Goal: Task Accomplishment & Management: Use online tool/utility

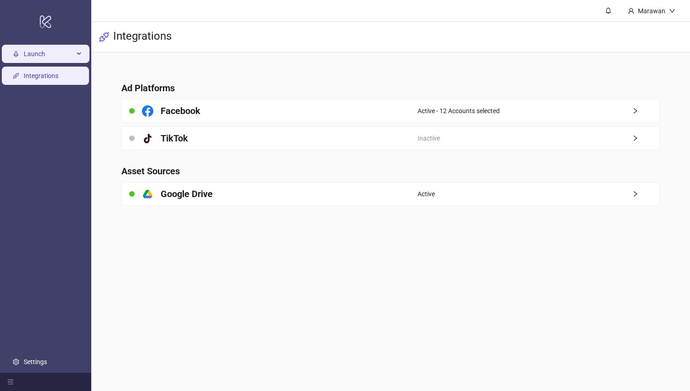
click at [63, 53] on span "Launch" at bounding box center [49, 54] width 50 height 18
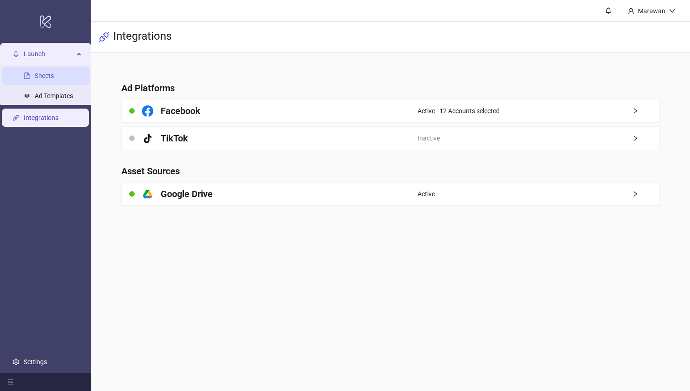
click at [54, 76] on link "Sheets" at bounding box center [44, 76] width 19 height 7
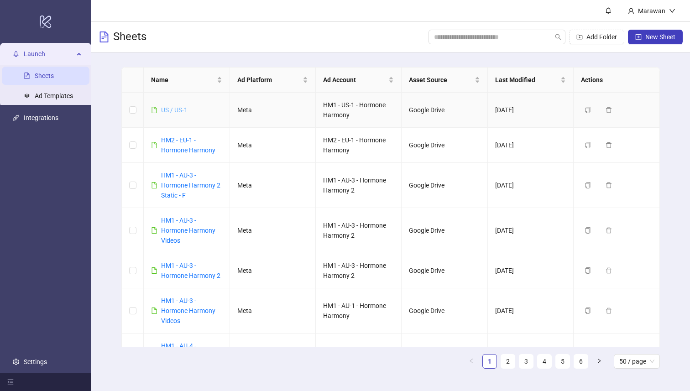
click at [167, 112] on link "US / US-1" at bounding box center [174, 109] width 26 height 7
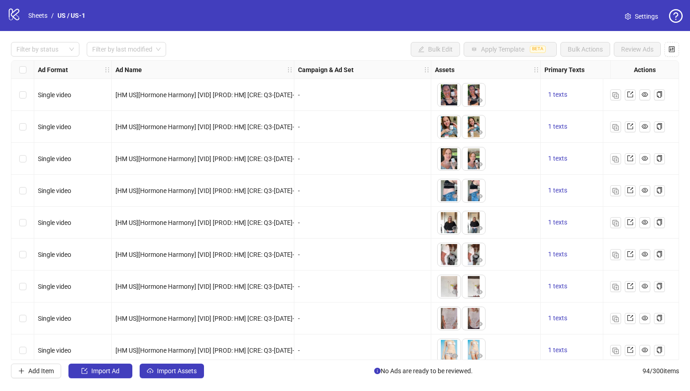
click at [269, 126] on span "[HM US][Hormone Harmony] [VID] [PROD: HM] [CRE: Q3-[DATE]-STATIC-UGC-WITH-VO-HH…" at bounding box center [370, 126] width 510 height 7
click at [43, 53] on div at bounding box center [40, 49] width 55 height 13
click at [52, 67] on div "Draft" at bounding box center [45, 68] width 54 height 10
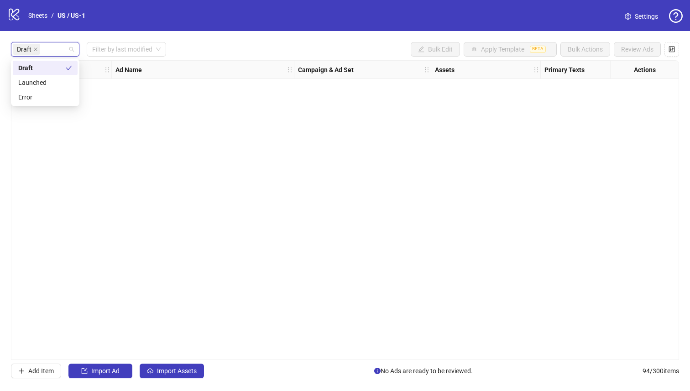
click at [57, 70] on div "Draft" at bounding box center [41, 68] width 47 height 10
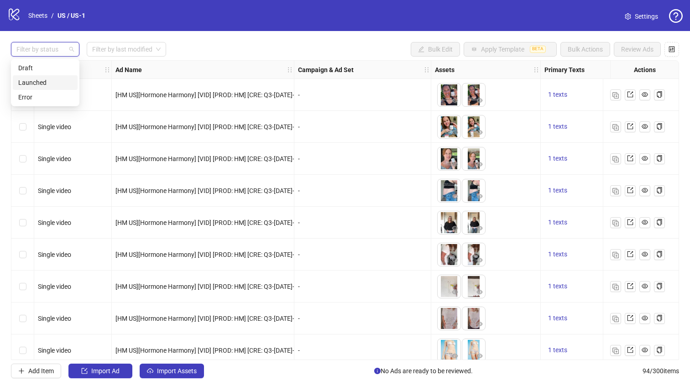
click at [57, 78] on div "Launched" at bounding box center [45, 83] width 54 height 10
click at [201, 23] on div "logo/logo-mobile Sheets / [GEOGRAPHIC_DATA] / US-1 Settings" at bounding box center [344, 15] width 675 height 16
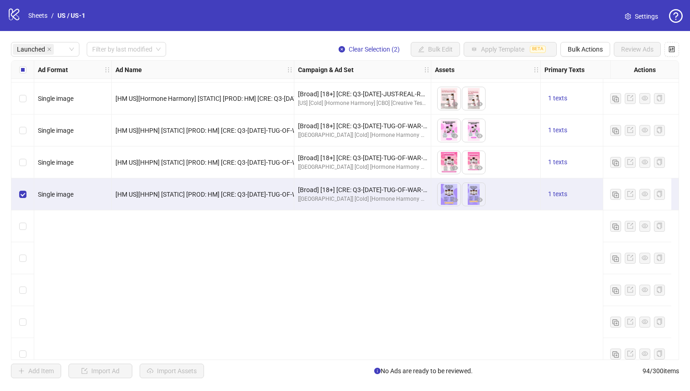
scroll to position [1668, 0]
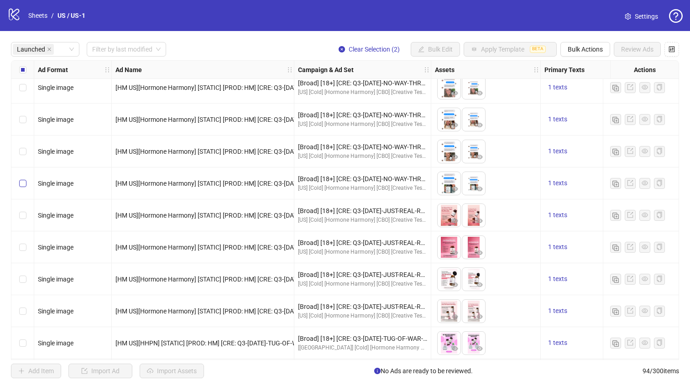
click at [25, 187] on label "Select row 56" at bounding box center [22, 183] width 7 height 10
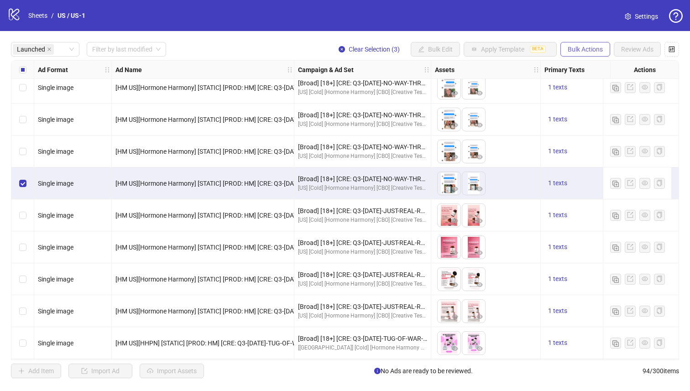
click at [599, 48] on span "Bulk Actions" at bounding box center [584, 49] width 35 height 7
click at [598, 50] on span "Bulk Actions" at bounding box center [584, 49] width 35 height 7
click at [603, 86] on span "Duplicate" at bounding box center [598, 83] width 62 height 10
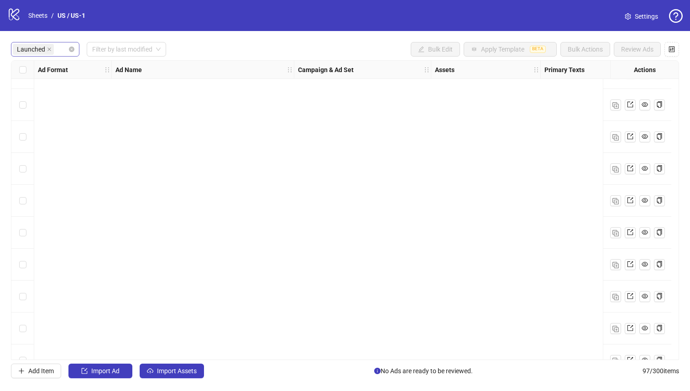
click at [65, 53] on div "Launched" at bounding box center [40, 49] width 55 height 13
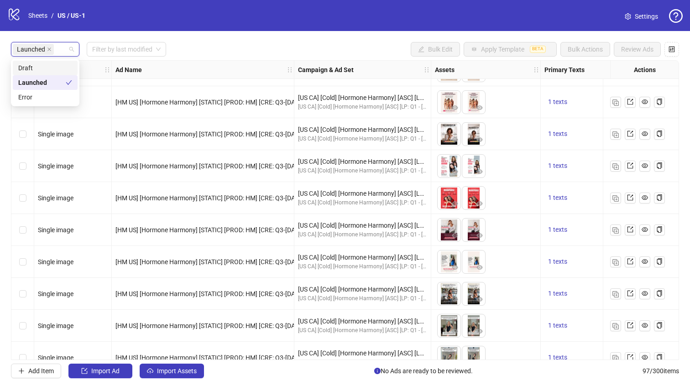
scroll to position [2725, 0]
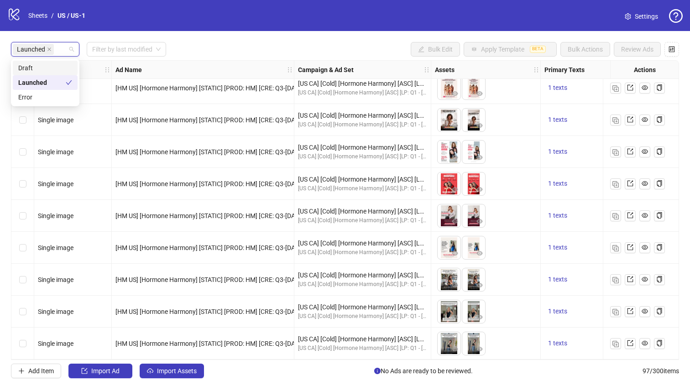
click at [52, 66] on div "Draft" at bounding box center [45, 68] width 54 height 10
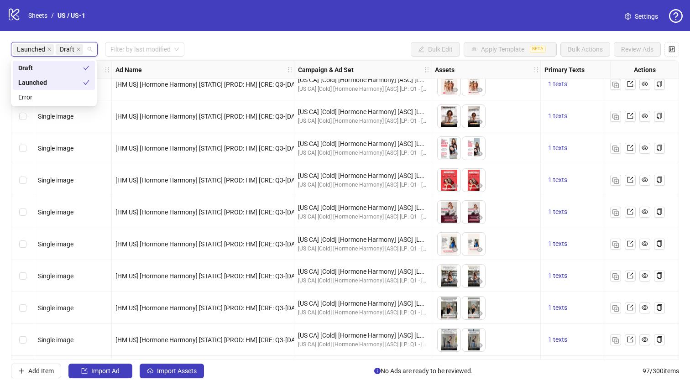
click at [65, 79] on div "Launched" at bounding box center [50, 83] width 65 height 10
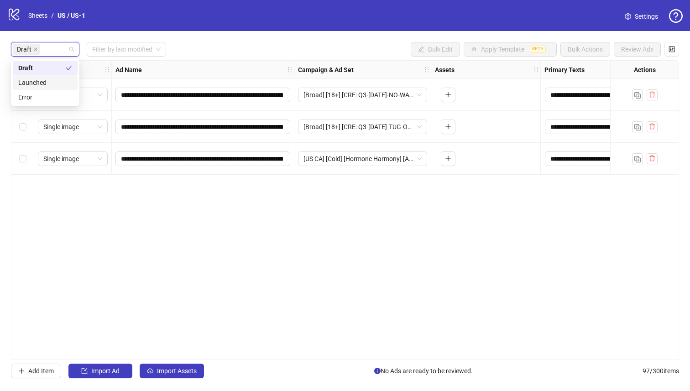
scroll to position [0, 0]
click at [178, 33] on div "**********" at bounding box center [345, 210] width 690 height 358
